Goal: Task Accomplishment & Management: Use online tool/utility

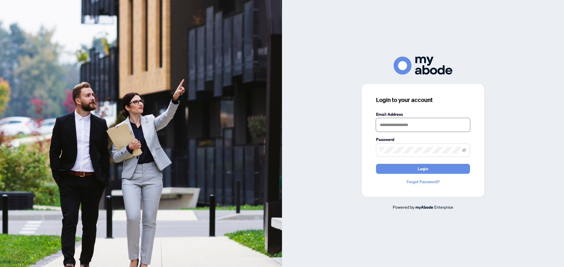
click at [407, 127] on input "text" at bounding box center [423, 125] width 94 height 14
type input "**********"
click at [376, 164] on button "Login" at bounding box center [423, 169] width 94 height 10
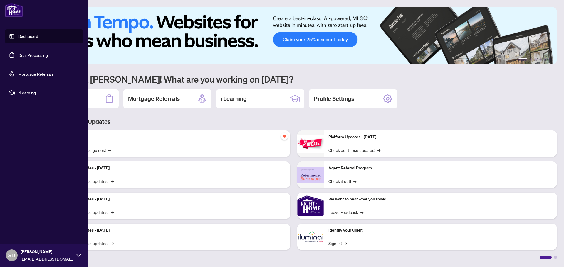
click at [21, 56] on link "Deal Processing" at bounding box center [33, 55] width 30 height 5
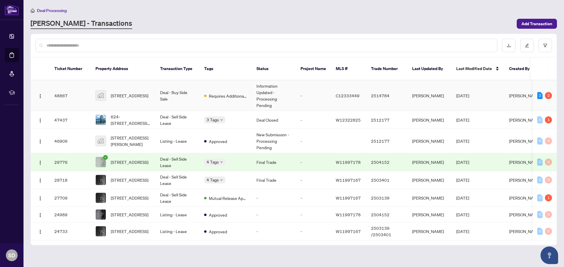
click at [163, 85] on td "Deal - Buy Side Sale" at bounding box center [177, 95] width 44 height 31
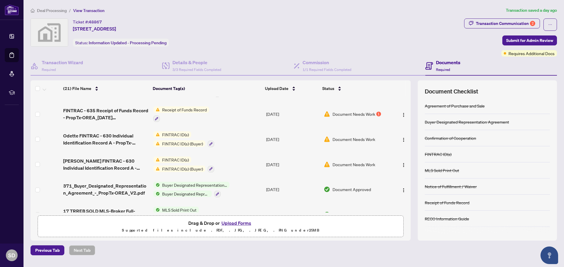
scroll to position [59, 0]
